Goal: Task Accomplishment & Management: Use online tool/utility

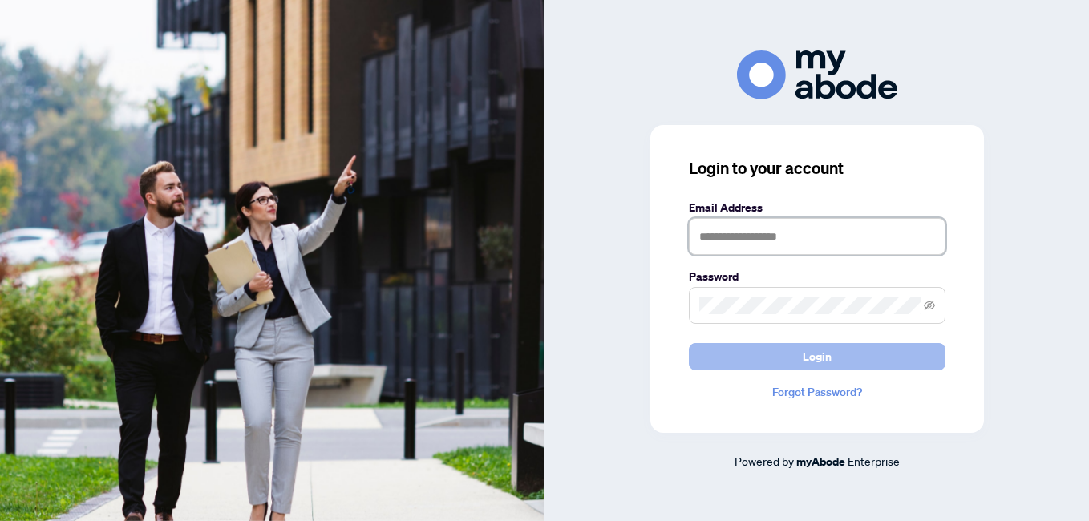
type input "**********"
click at [828, 360] on span "Login" at bounding box center [816, 357] width 29 height 26
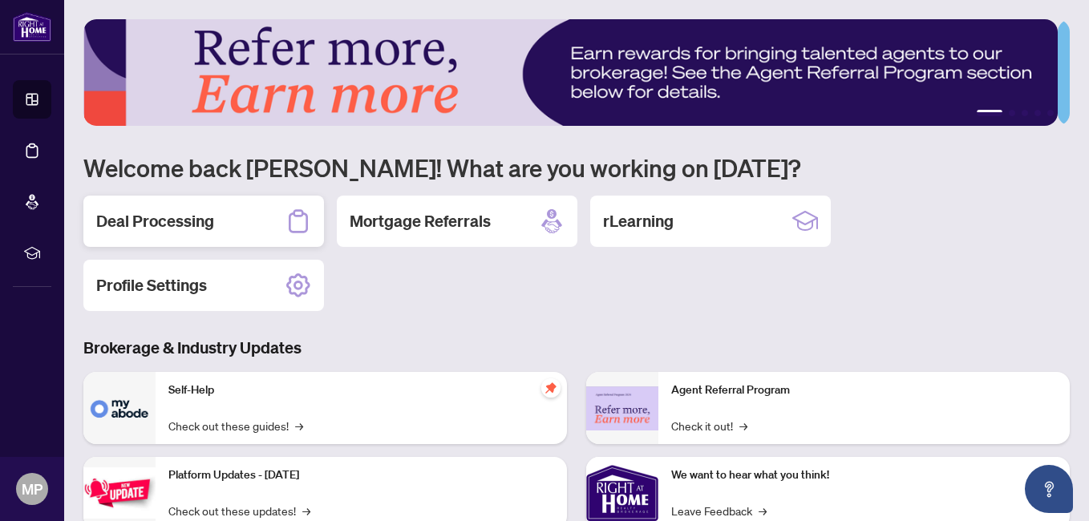
click at [163, 225] on h2 "Deal Processing" at bounding box center [155, 221] width 118 height 22
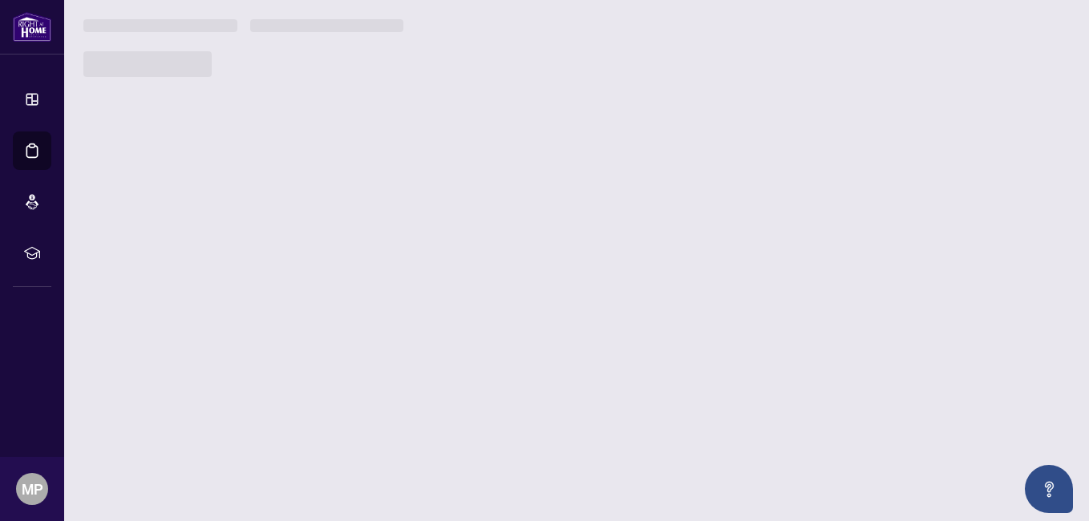
click at [163, 225] on main "1 2 3 4 5 Welcome back [PERSON_NAME]! What are you working on [DATE]? Deal Proc…" at bounding box center [576, 260] width 1024 height 521
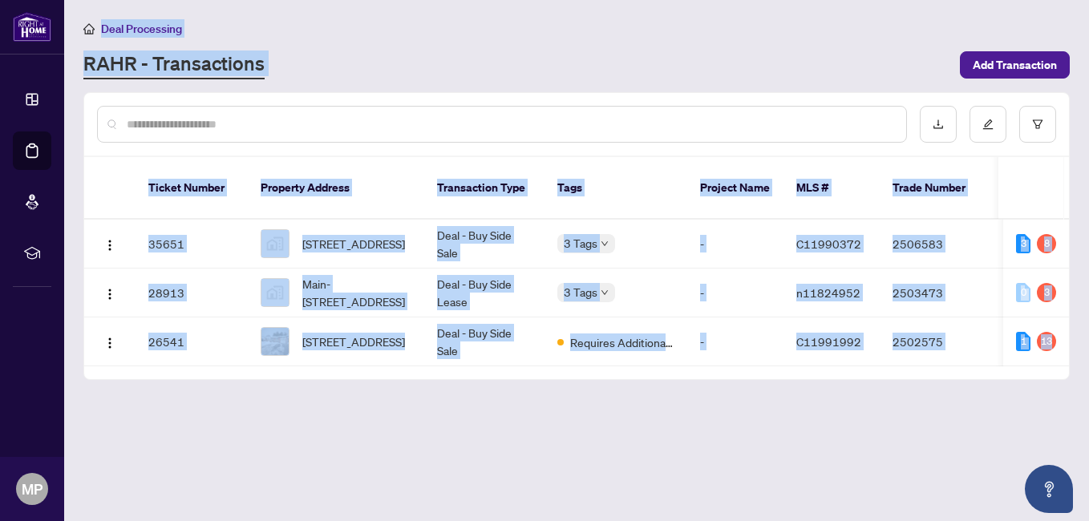
click at [316, 447] on main "Deal Processing [PERSON_NAME] - Transactions Add Transaction Ticket Number Prop…" at bounding box center [576, 260] width 1024 height 521
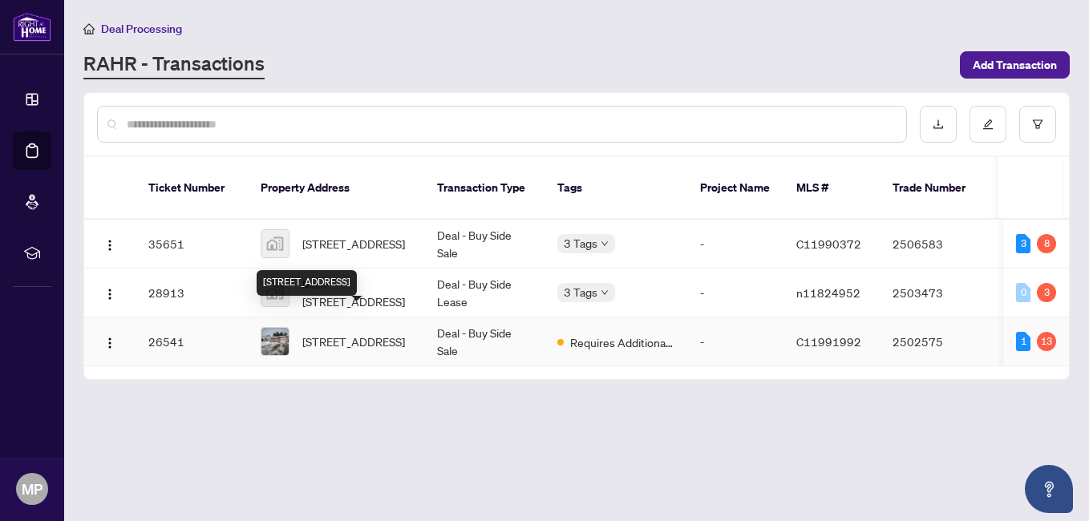
click at [351, 333] on span "[STREET_ADDRESS]" at bounding box center [353, 342] width 103 height 18
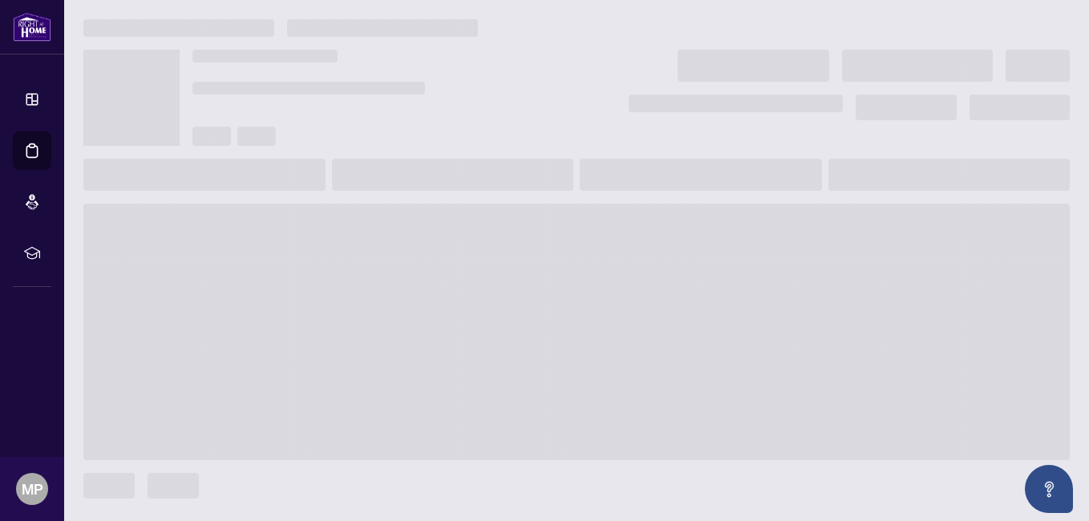
click at [351, 325] on main at bounding box center [576, 260] width 1024 height 521
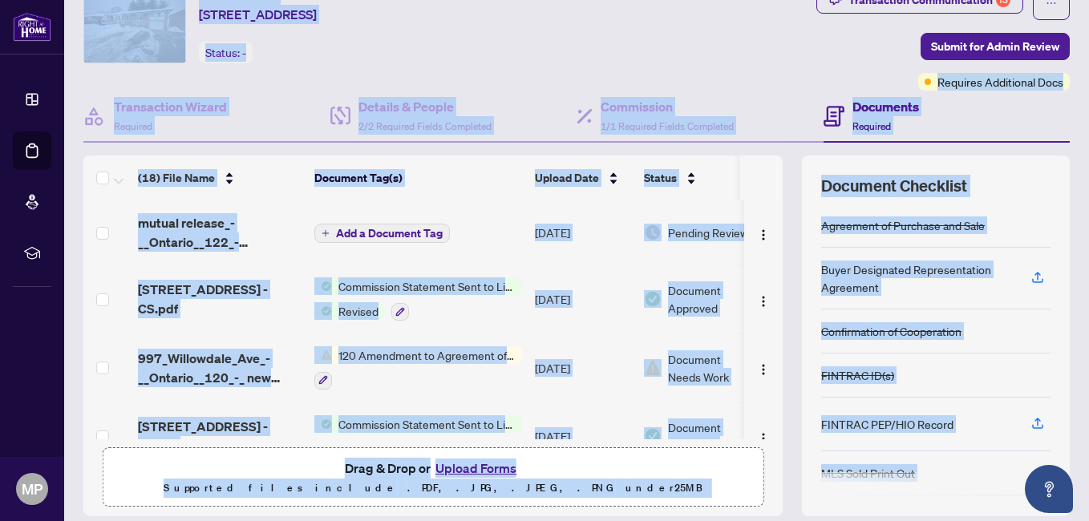
scroll to position [96, 0]
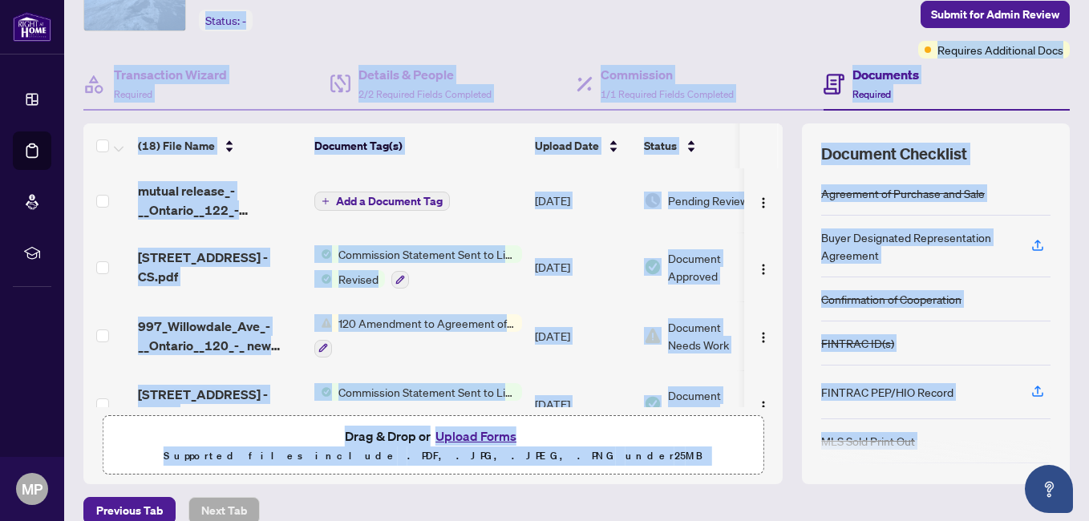
click at [841, 497] on div "Previous Tab Next Tab" at bounding box center [576, 510] width 986 height 27
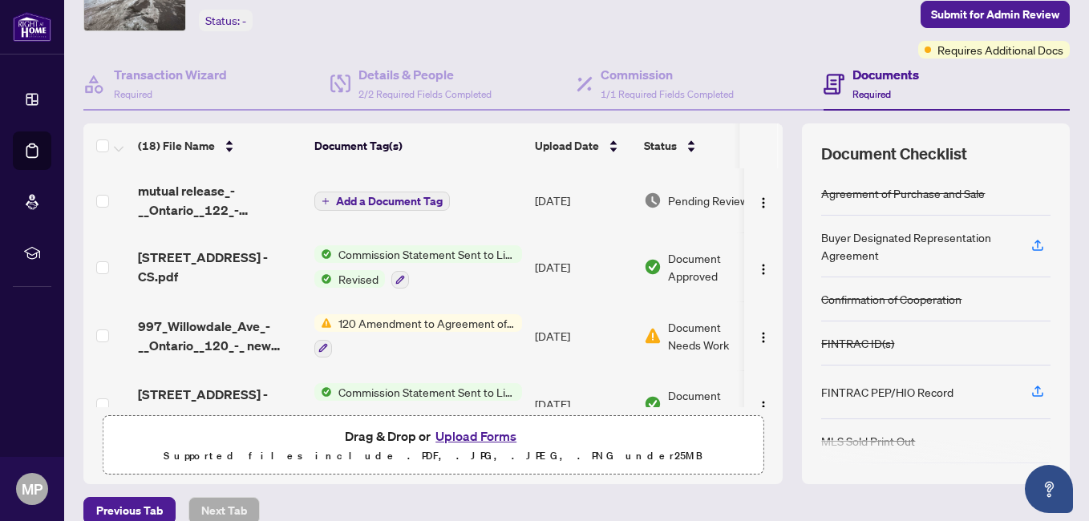
click at [841, 497] on div "Previous Tab Next Tab" at bounding box center [576, 510] width 986 height 27
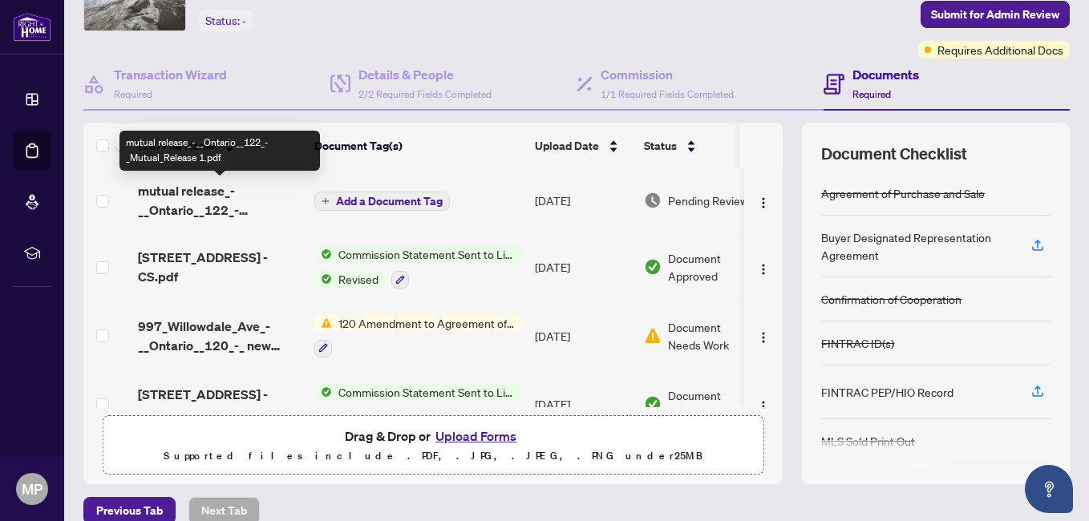
click at [224, 203] on span "mutual release_-__Ontario__122_-_Mutual_Release 1.pdf" at bounding box center [220, 200] width 164 height 38
